Goal: Task Accomplishment & Management: Use online tool/utility

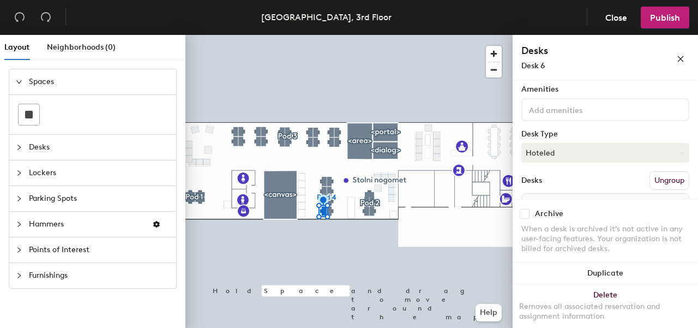
scroll to position [67, 0]
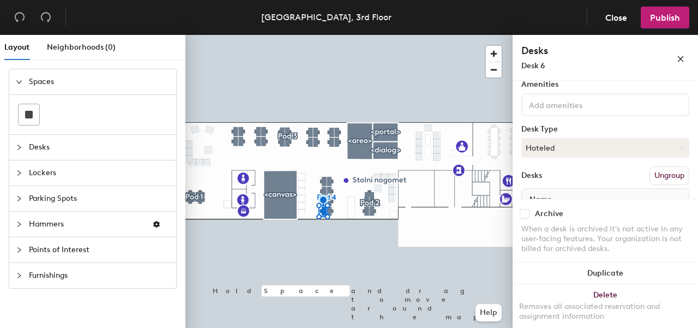
click at [572, 147] on button "Hoteled" at bounding box center [606, 148] width 168 height 20
click at [561, 180] on div "Assigned" at bounding box center [576, 181] width 109 height 16
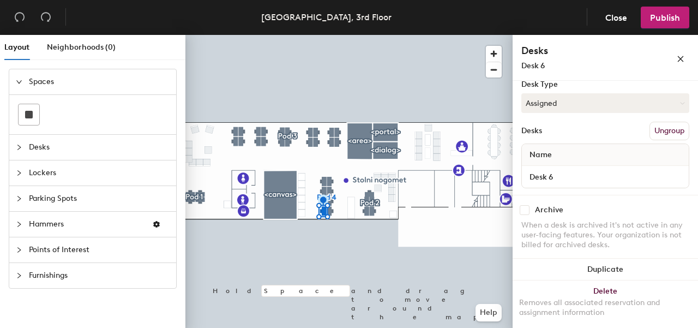
scroll to position [117, 0]
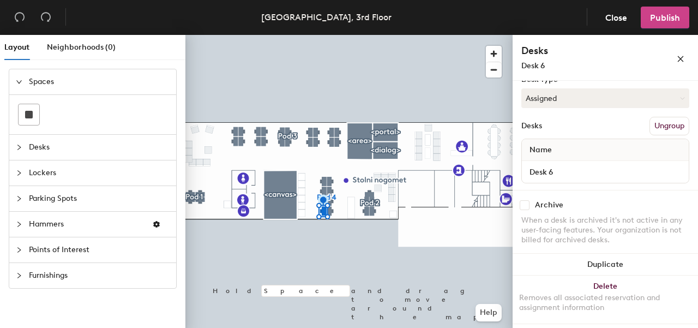
click at [666, 13] on span "Publish" at bounding box center [665, 18] width 30 height 10
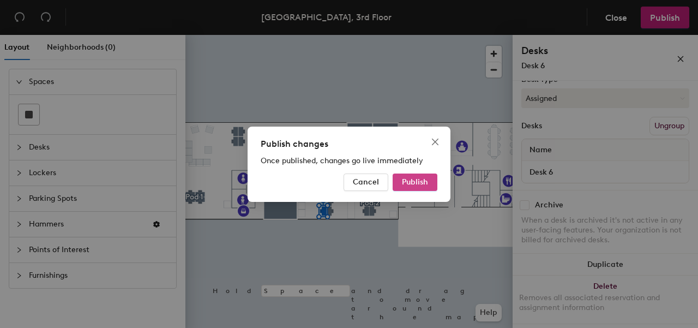
click at [416, 176] on button "Publish" at bounding box center [415, 181] width 45 height 17
